Goal: Information Seeking & Learning: Learn about a topic

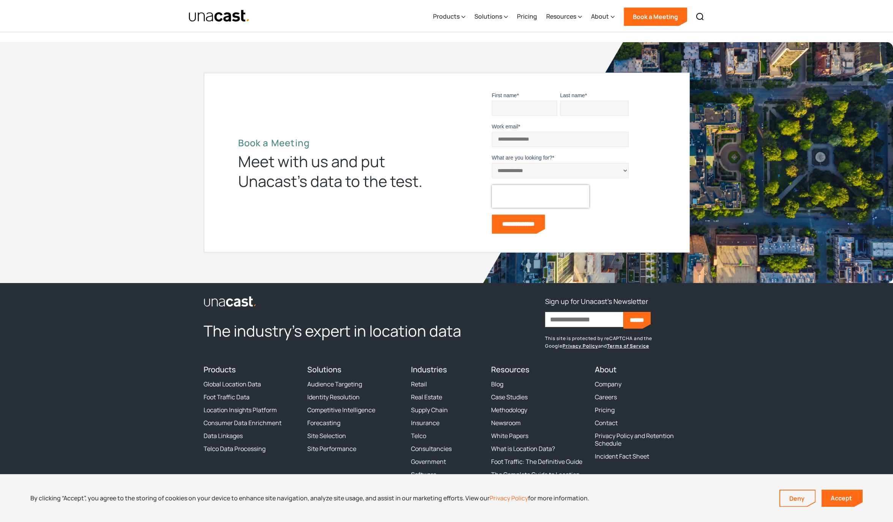
scroll to position [2171, 0]
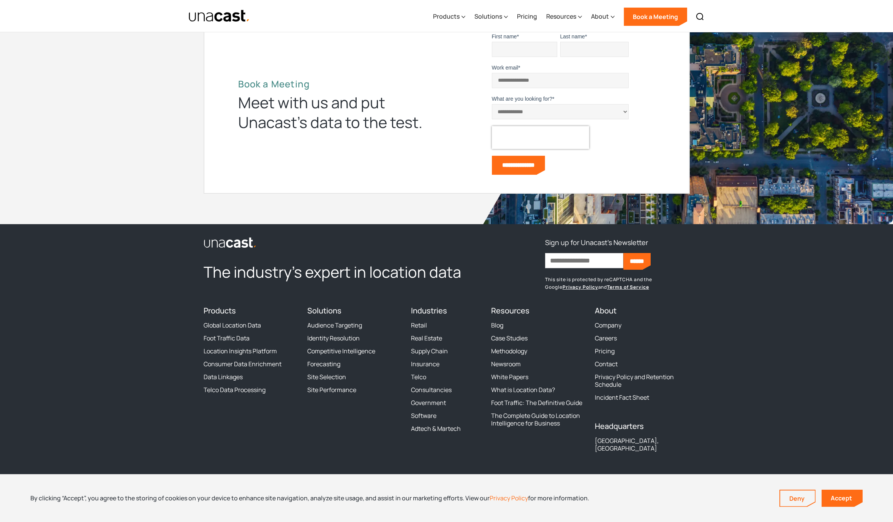
click at [222, 430] on div "Products Global Location Data Foot Traffic Data Location Insights Platform Cons…" at bounding box center [251, 381] width 95 height 151
click at [849, 496] on link "Accept" at bounding box center [842, 498] width 41 height 17
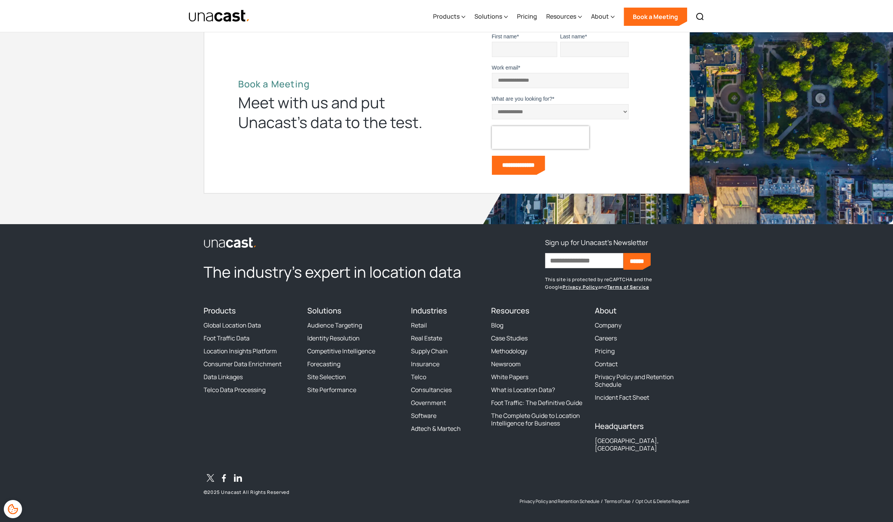
scroll to position [2166, 0]
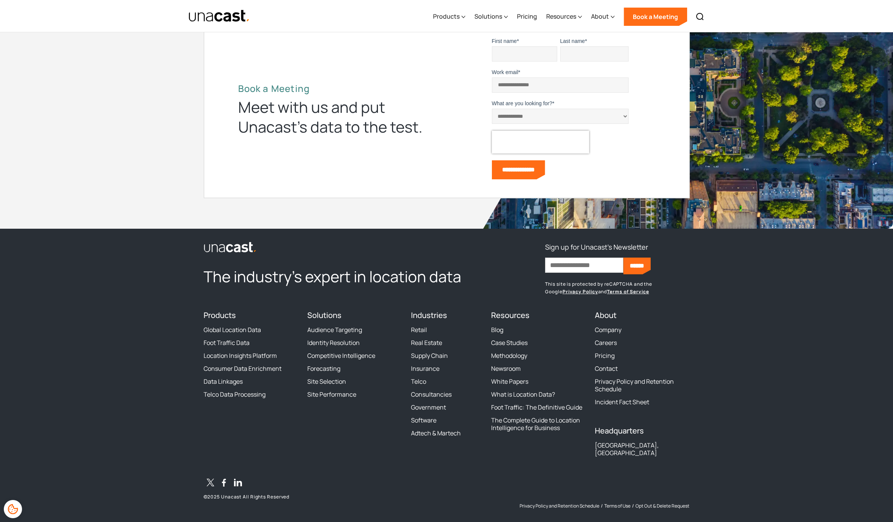
click at [624, 443] on div "[GEOGRAPHIC_DATA], [GEOGRAPHIC_DATA]" at bounding box center [642, 448] width 95 height 15
drag, startPoint x: 612, startPoint y: 450, endPoint x: 615, endPoint y: 446, distance: 4.9
click at [612, 450] on div "[GEOGRAPHIC_DATA], [GEOGRAPHIC_DATA]" at bounding box center [642, 448] width 95 height 15
click at [615, 446] on div "[GEOGRAPHIC_DATA], [GEOGRAPHIC_DATA]" at bounding box center [642, 448] width 95 height 15
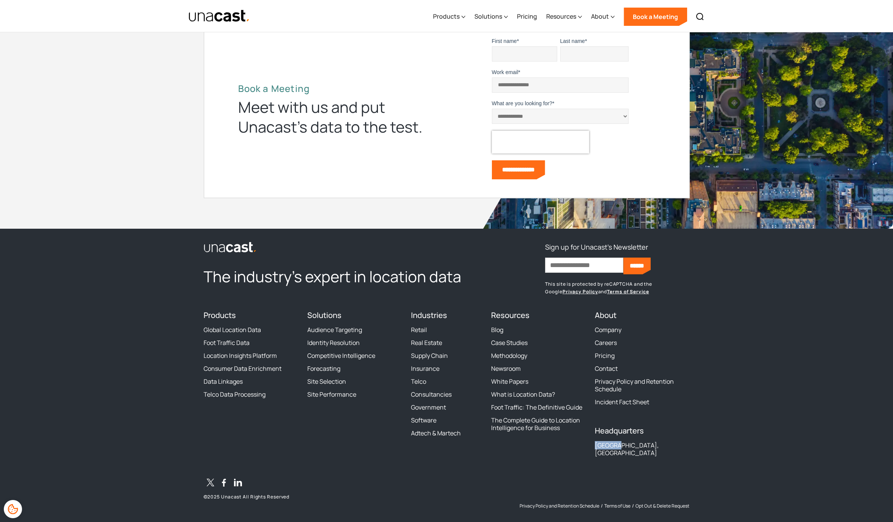
click at [615, 446] on div "[GEOGRAPHIC_DATA], [GEOGRAPHIC_DATA]" at bounding box center [642, 448] width 95 height 15
copy div "[GEOGRAPHIC_DATA], [GEOGRAPHIC_DATA]"
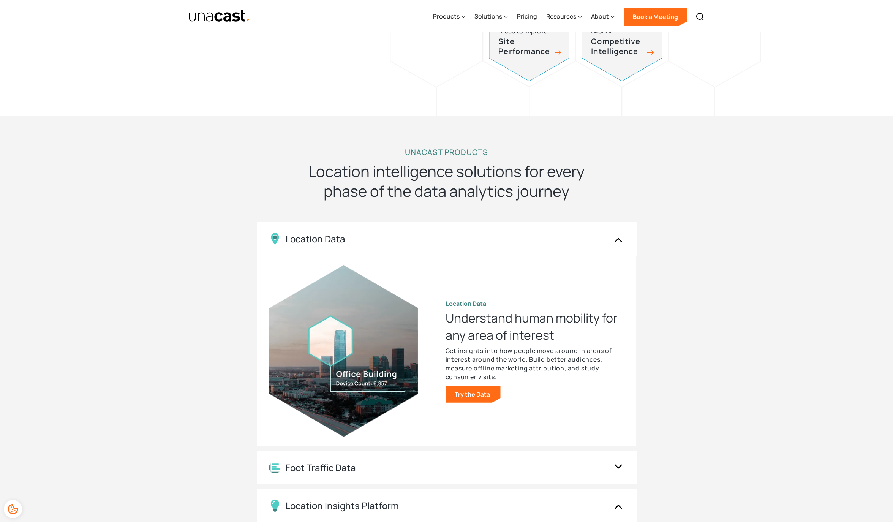
scroll to position [605, 0]
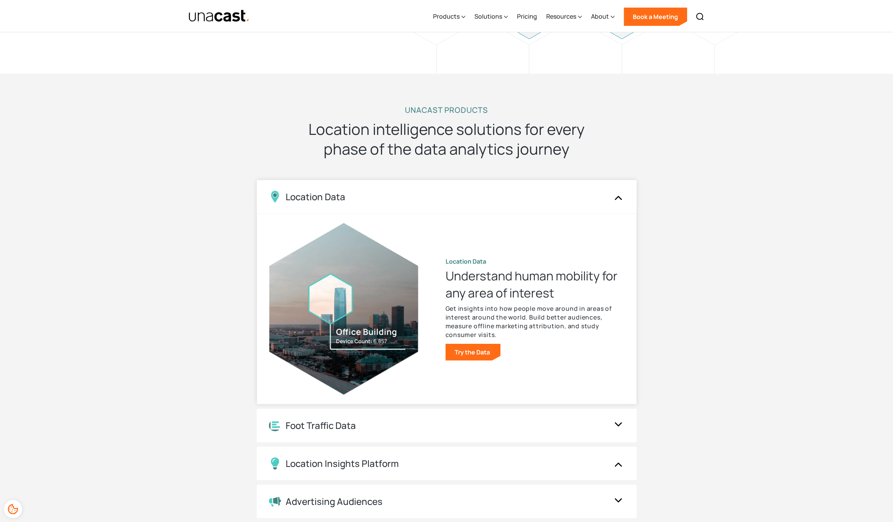
drag, startPoint x: 453, startPoint y: 342, endPoint x: 558, endPoint y: 346, distance: 105.3
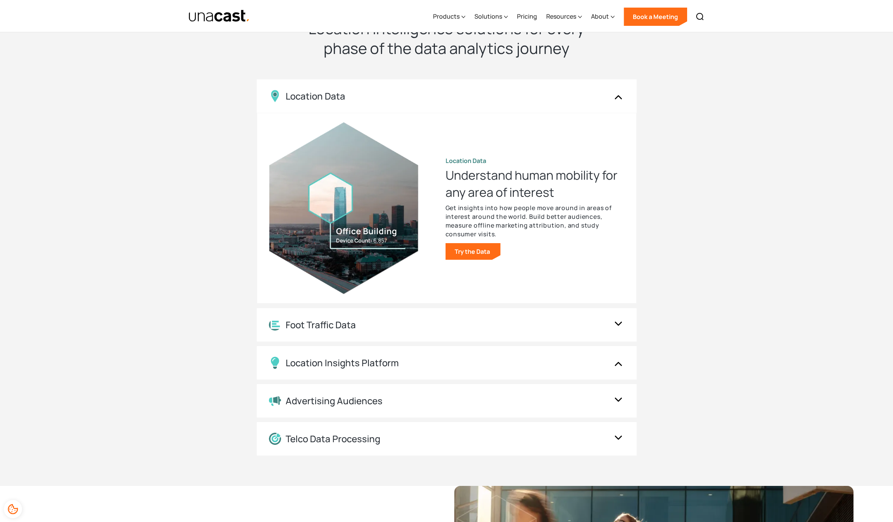
scroll to position [748, 0]
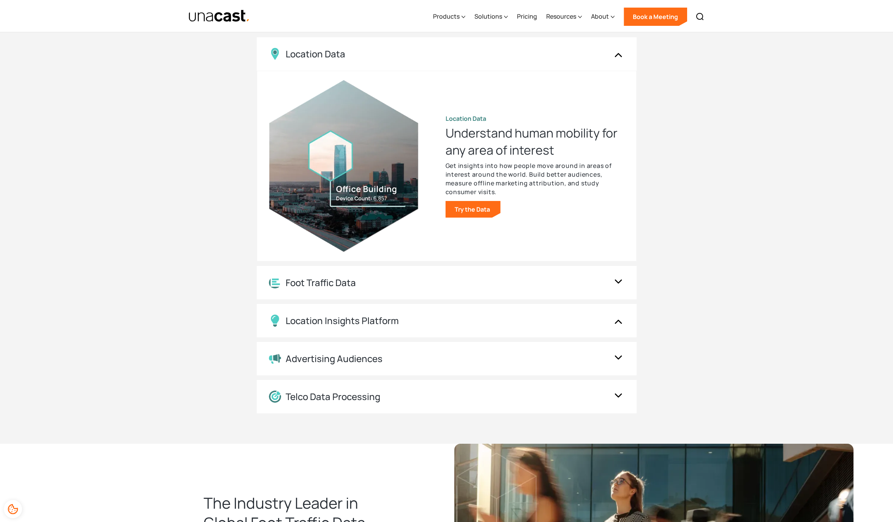
click at [324, 264] on div "Location Data Location Data Understand human mobility for any area of interest …" at bounding box center [447, 225] width 380 height 376
click at [318, 279] on div "Foot Traffic Data" at bounding box center [321, 282] width 70 height 11
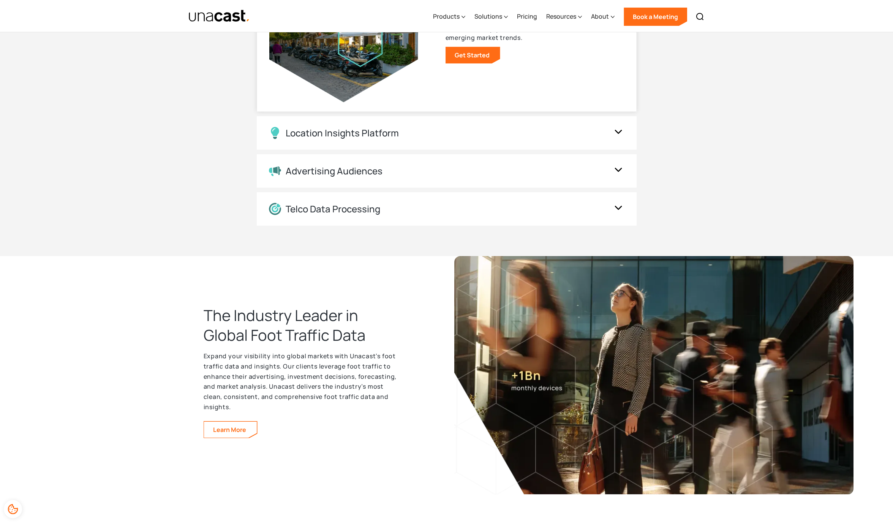
scroll to position [961, 0]
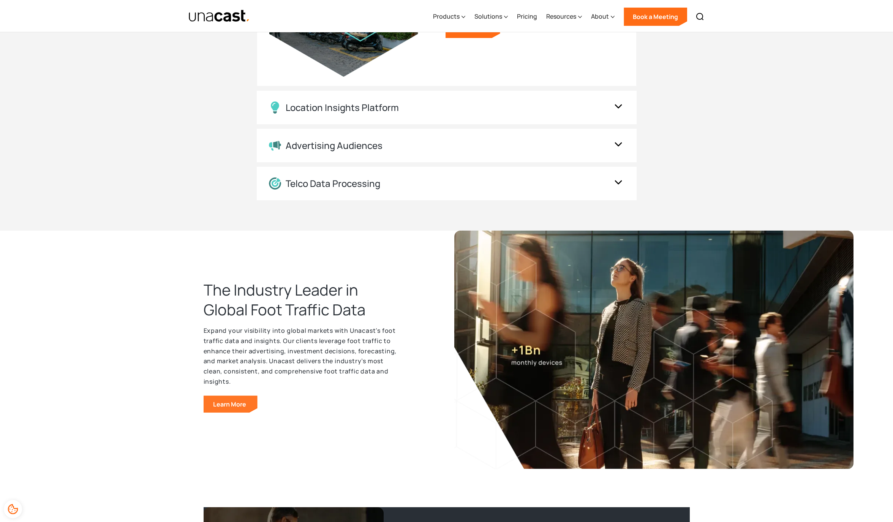
click at [244, 411] on link "Learn More" at bounding box center [230, 404] width 53 height 16
